Goal: Use online tool/utility: Utilize a website feature to perform a specific function

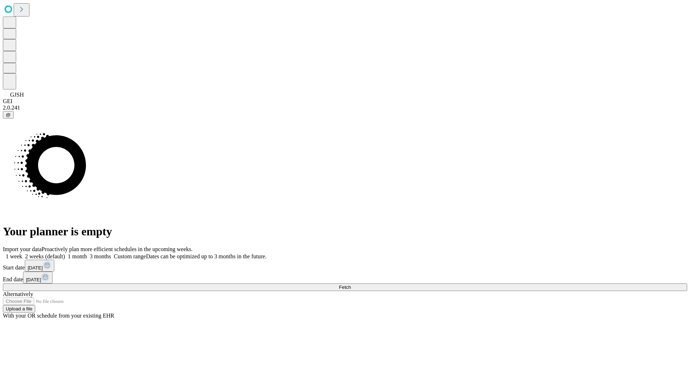
click at [351, 285] on span "Fetch" at bounding box center [345, 287] width 12 height 5
